Goal: Register for event/course

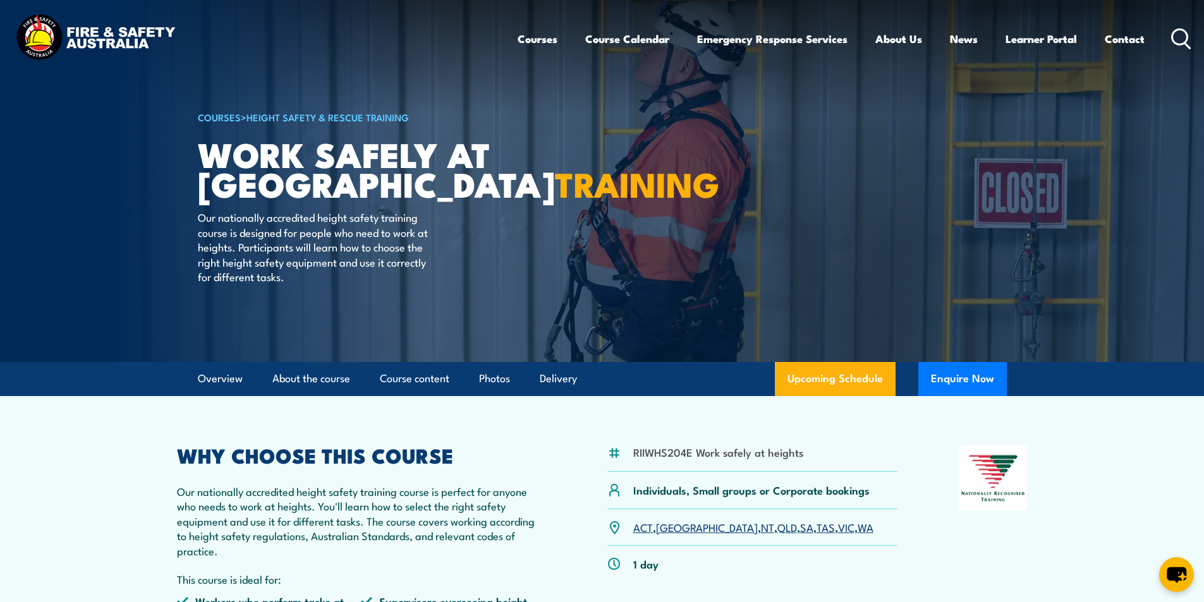
click at [1187, 37] on circle at bounding box center [1180, 36] width 15 height 15
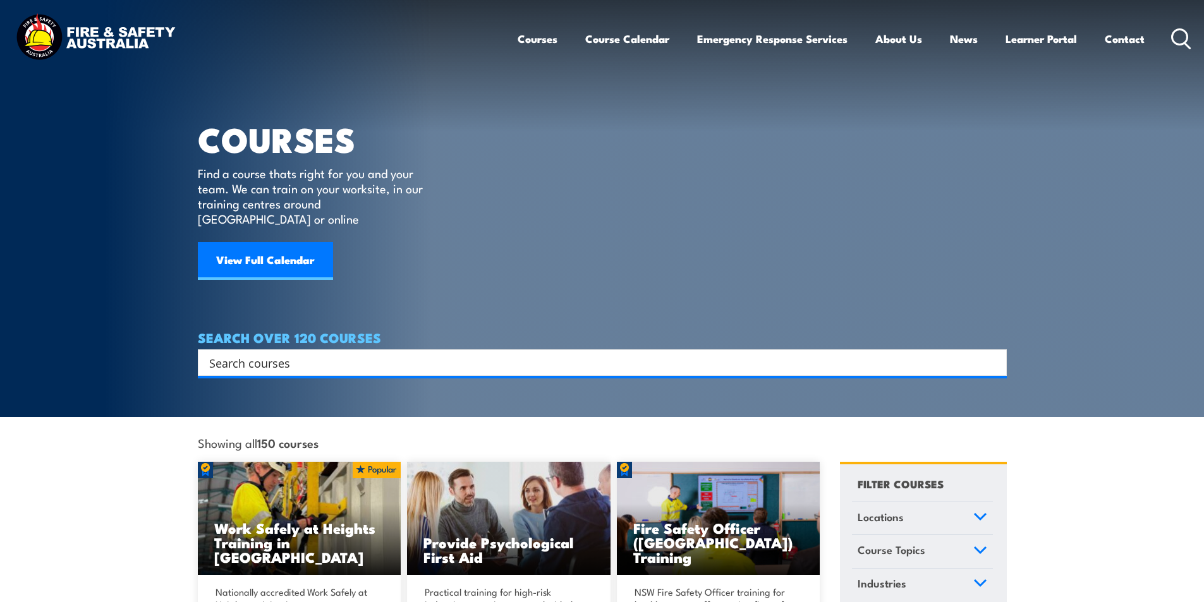
click at [338, 353] on input "Search input" at bounding box center [594, 362] width 770 height 19
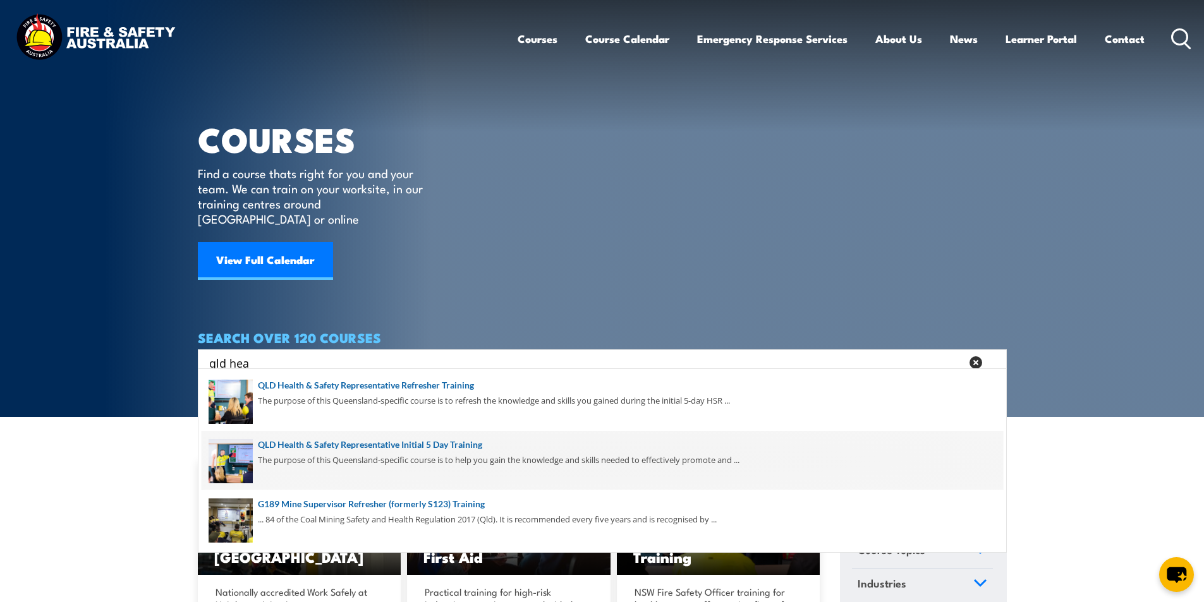
type input "qld hea"
click at [440, 444] on span at bounding box center [603, 460] width 802 height 59
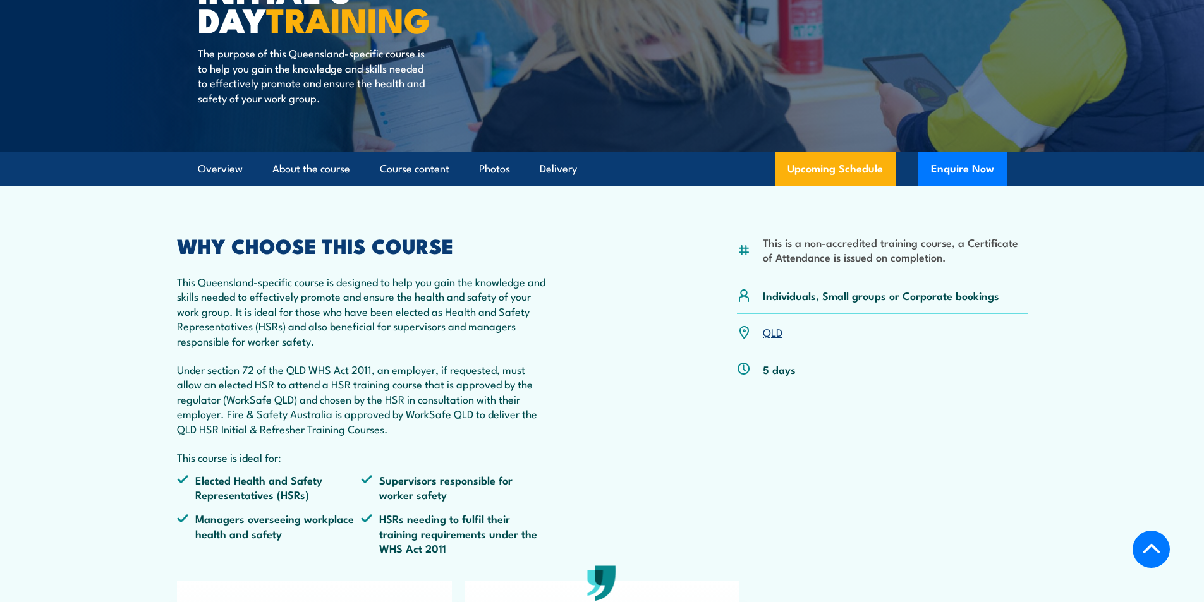
click at [773, 329] on link "QLD" at bounding box center [773, 331] width 20 height 15
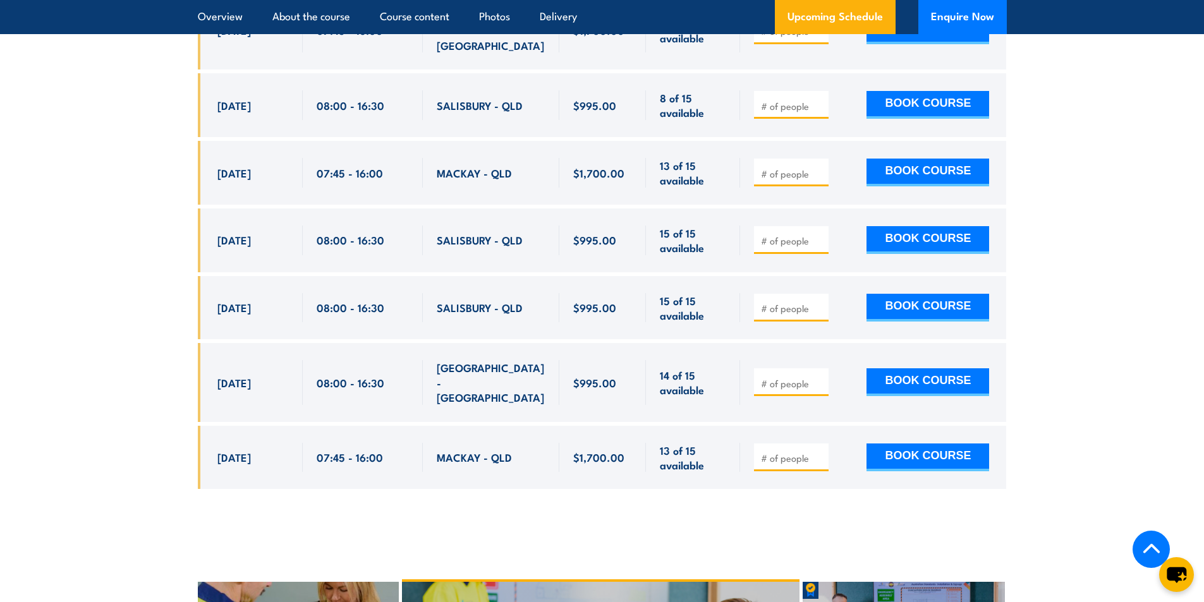
scroll to position [2631, 0]
